Goal: Transaction & Acquisition: Purchase product/service

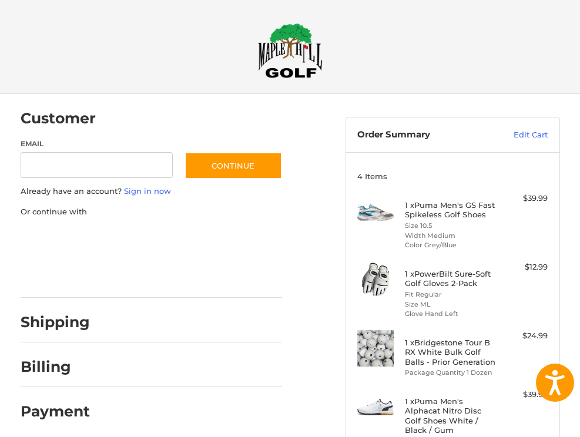
click at [287, 59] on img at bounding box center [290, 50] width 65 height 55
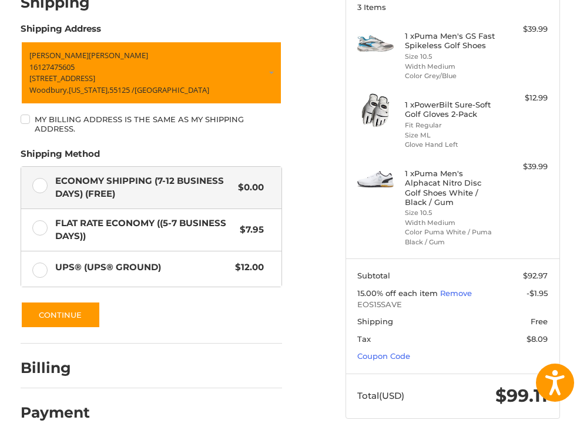
scroll to position [171, 0]
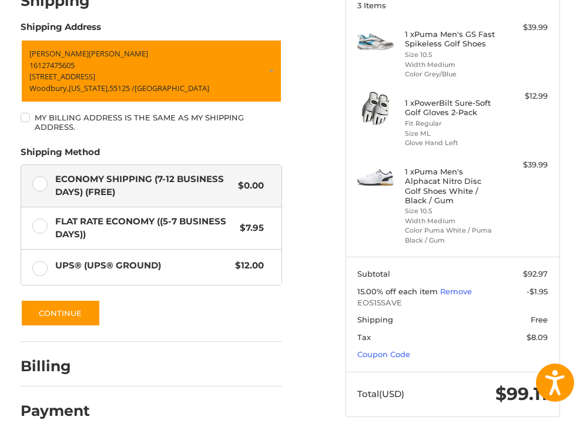
click at [540, 437] on div at bounding box center [290, 442] width 580 height 0
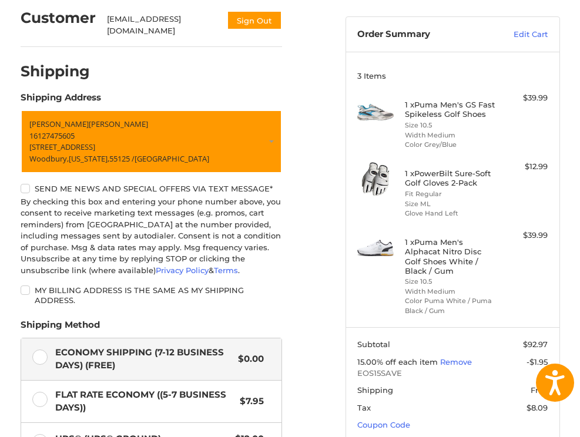
scroll to position [96, 0]
